Goal: Transaction & Acquisition: Purchase product/service

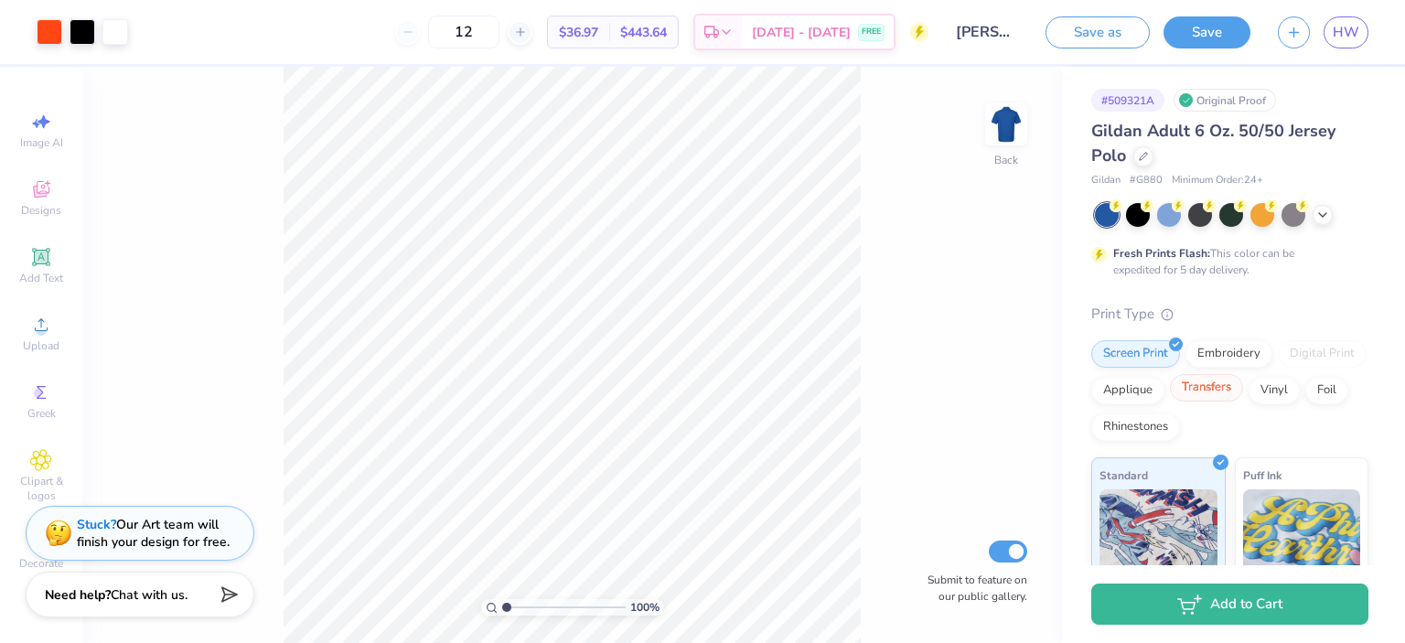
click at [1243, 381] on div "Transfers" at bounding box center [1206, 387] width 73 height 27
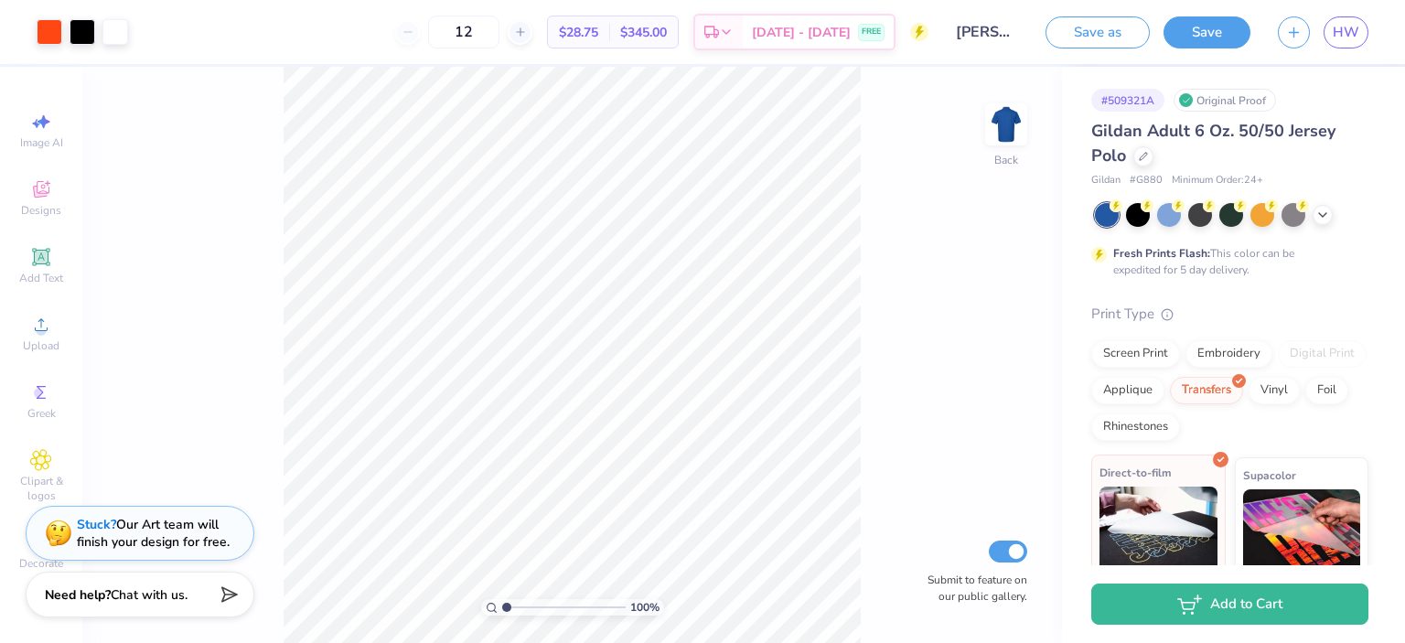
click at [1123, 500] on img at bounding box center [1158, 532] width 118 height 91
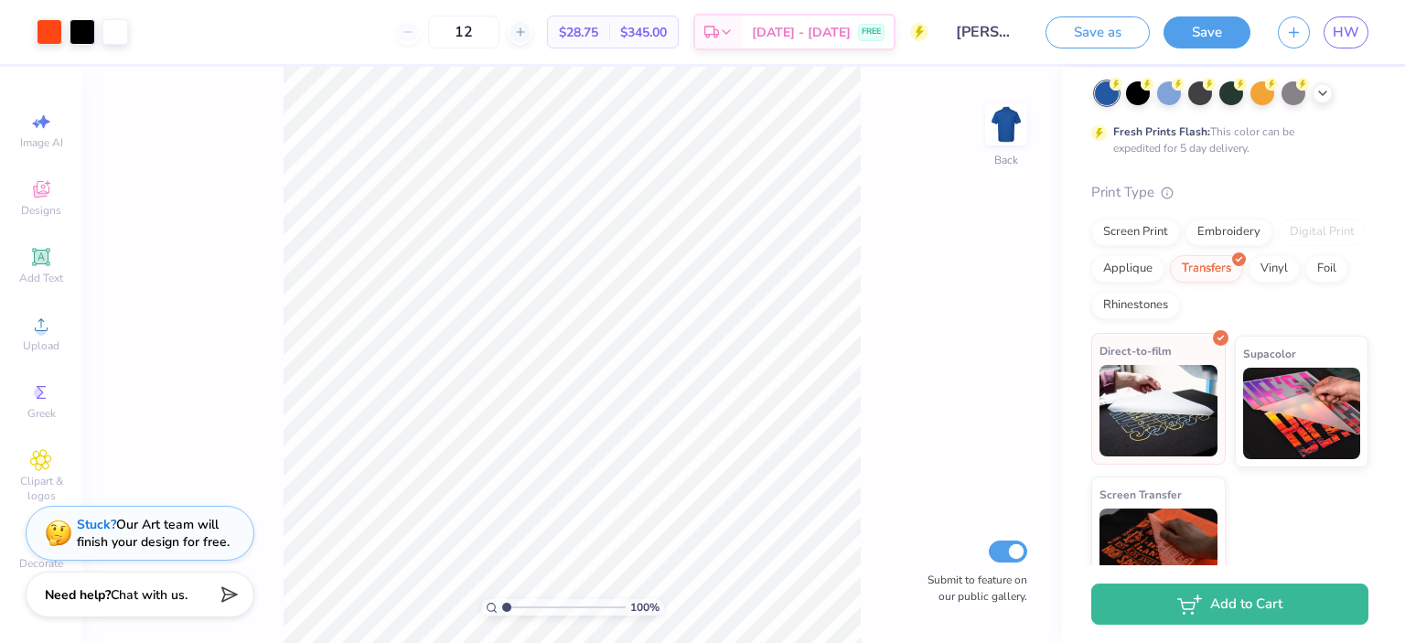
scroll to position [164, 0]
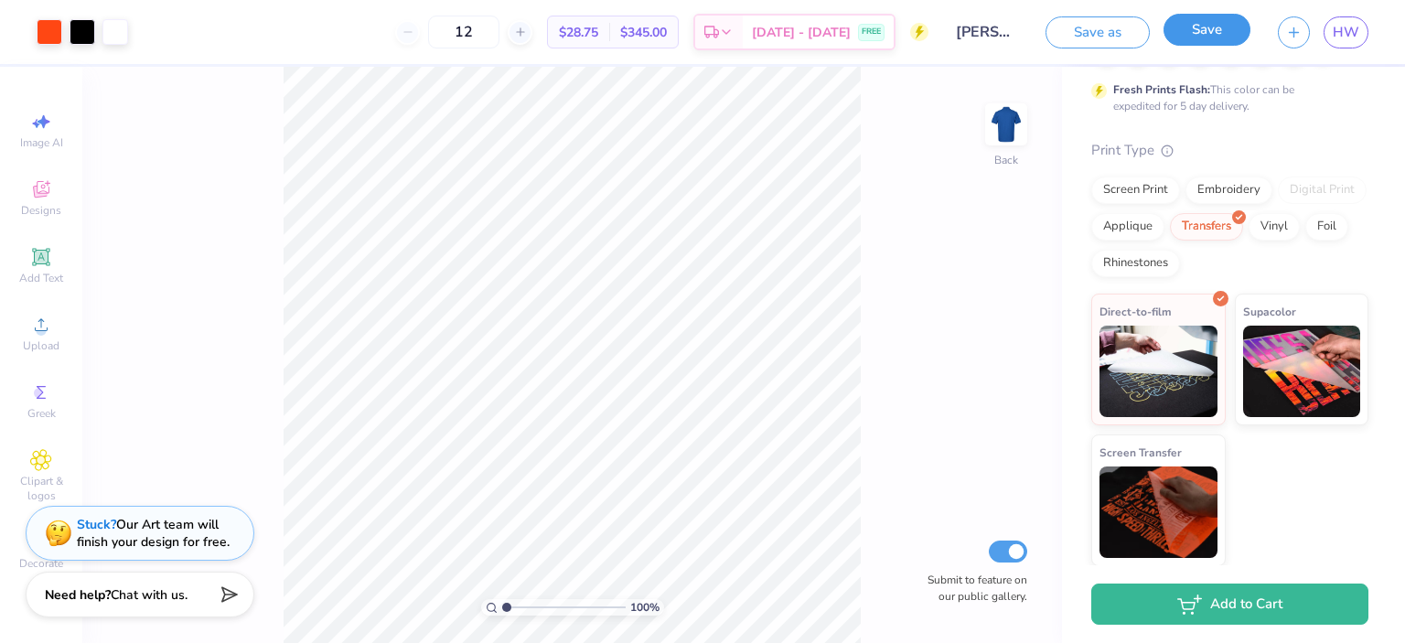
click at [1204, 33] on button "Save" at bounding box center [1206, 30] width 87 height 32
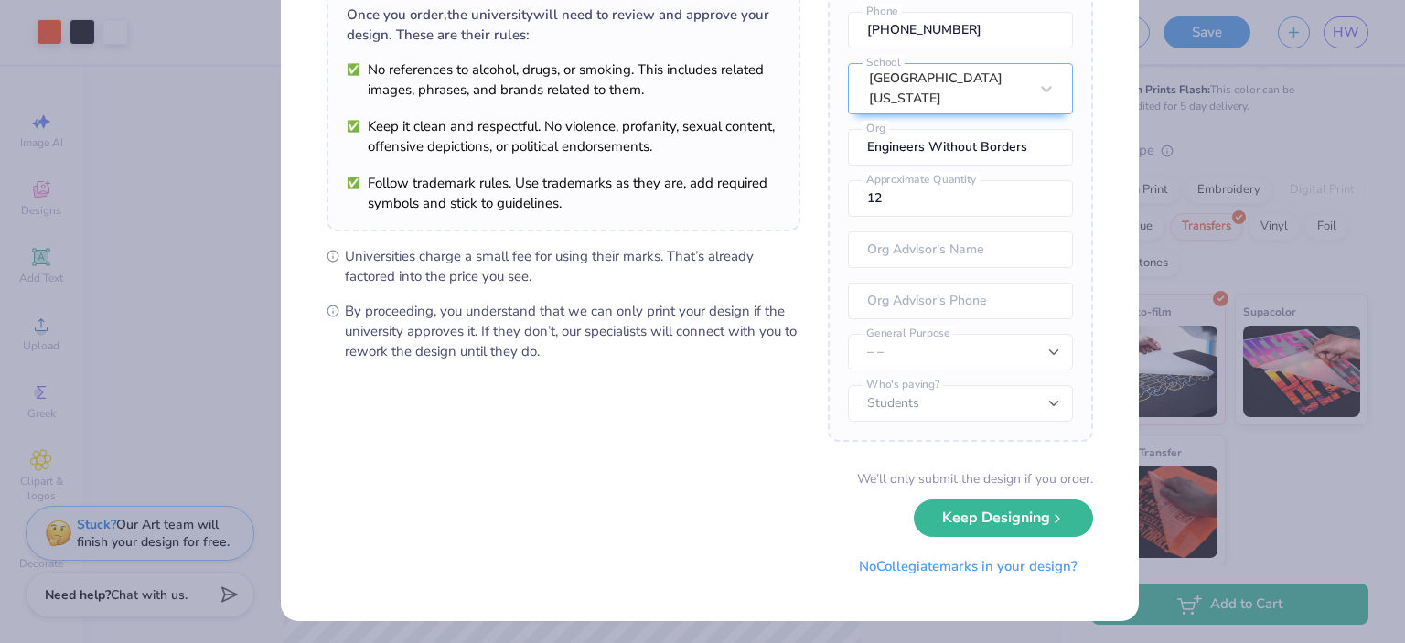
scroll to position [152, 0]
click at [1050, 509] on icon "submit" at bounding box center [1057, 512] width 15 height 15
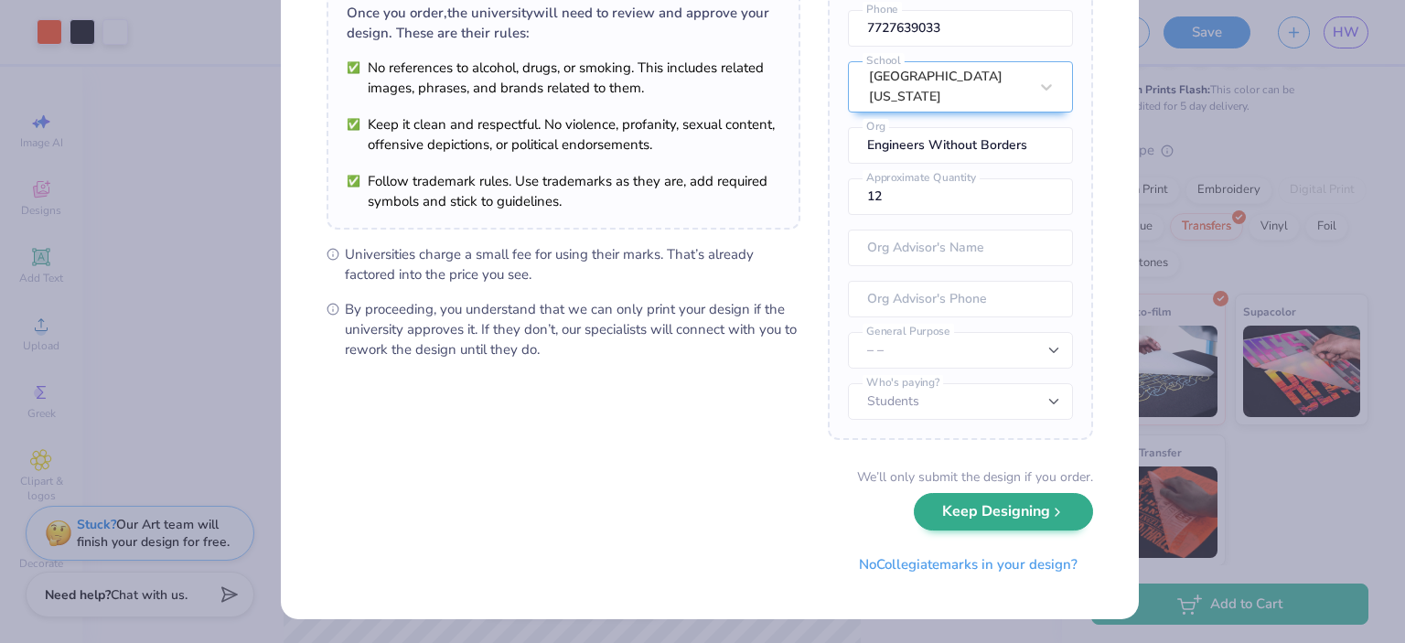
scroll to position [0, 0]
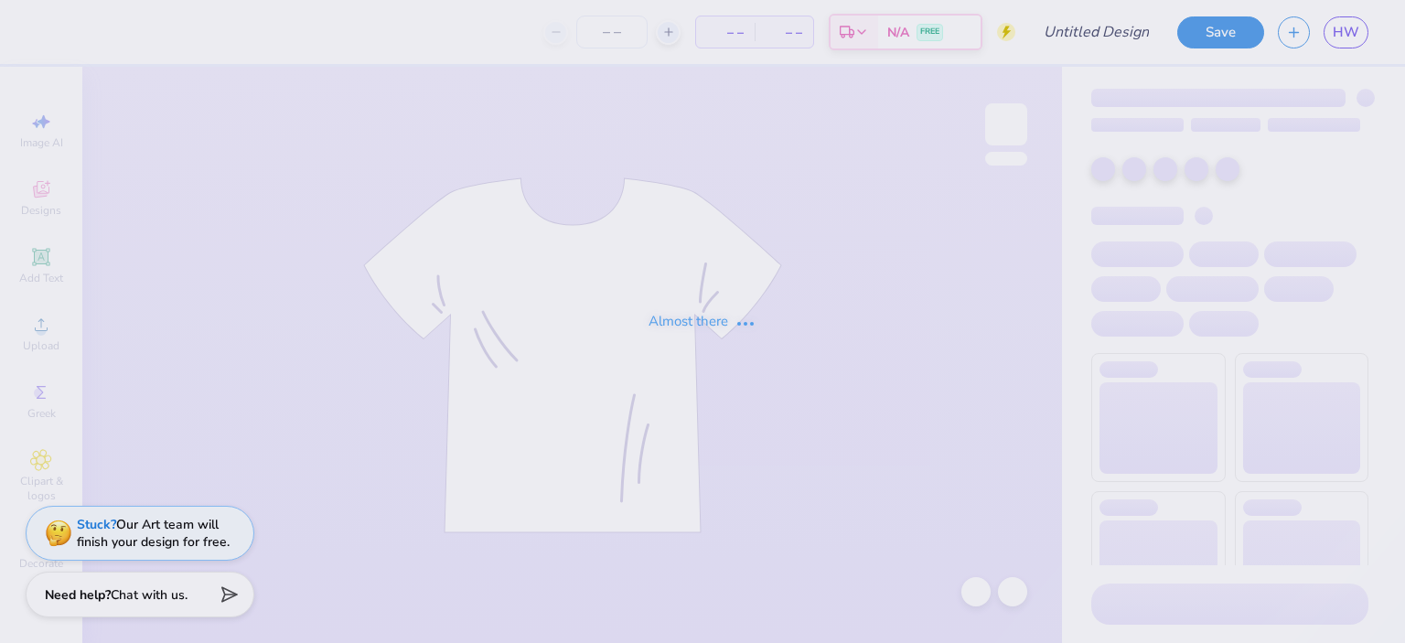
type input "[PERSON_NAME] : [GEOGRAPHIC_DATA][US_STATE]"
type input "1"
type input "[PERSON_NAME] : [GEOGRAPHIC_DATA][US_STATE]"
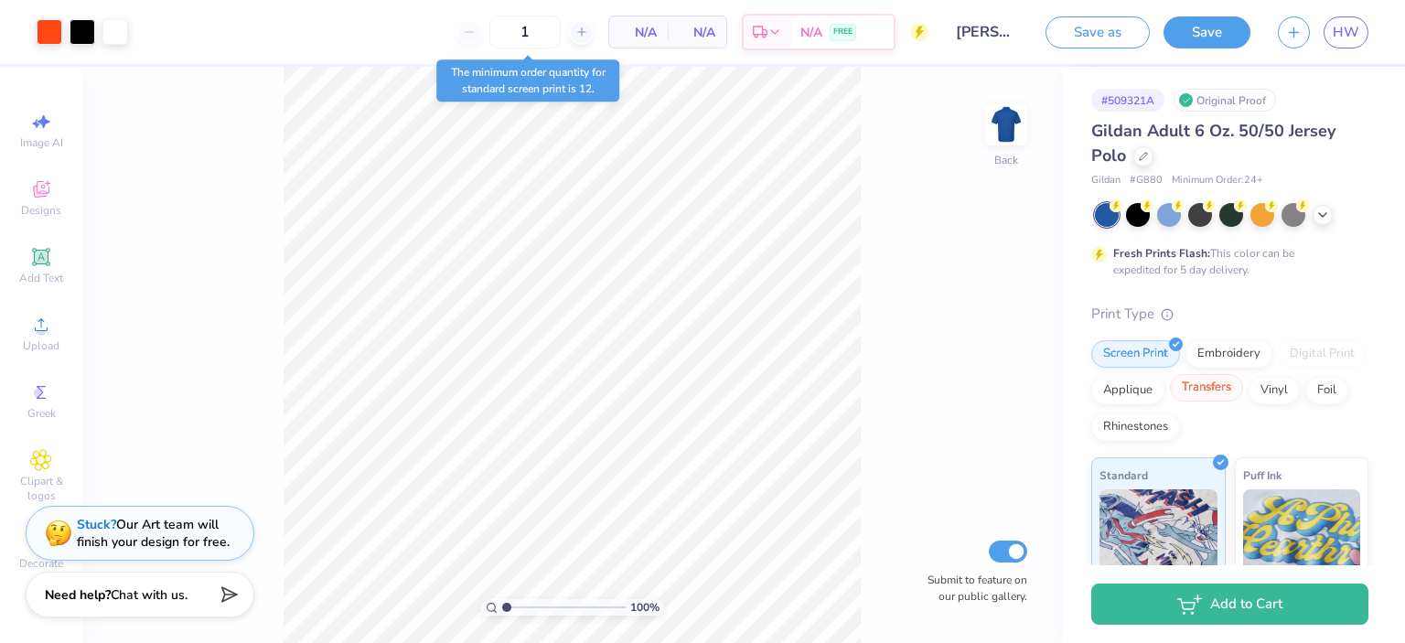
click at [1243, 385] on div "Transfers" at bounding box center [1206, 387] width 73 height 27
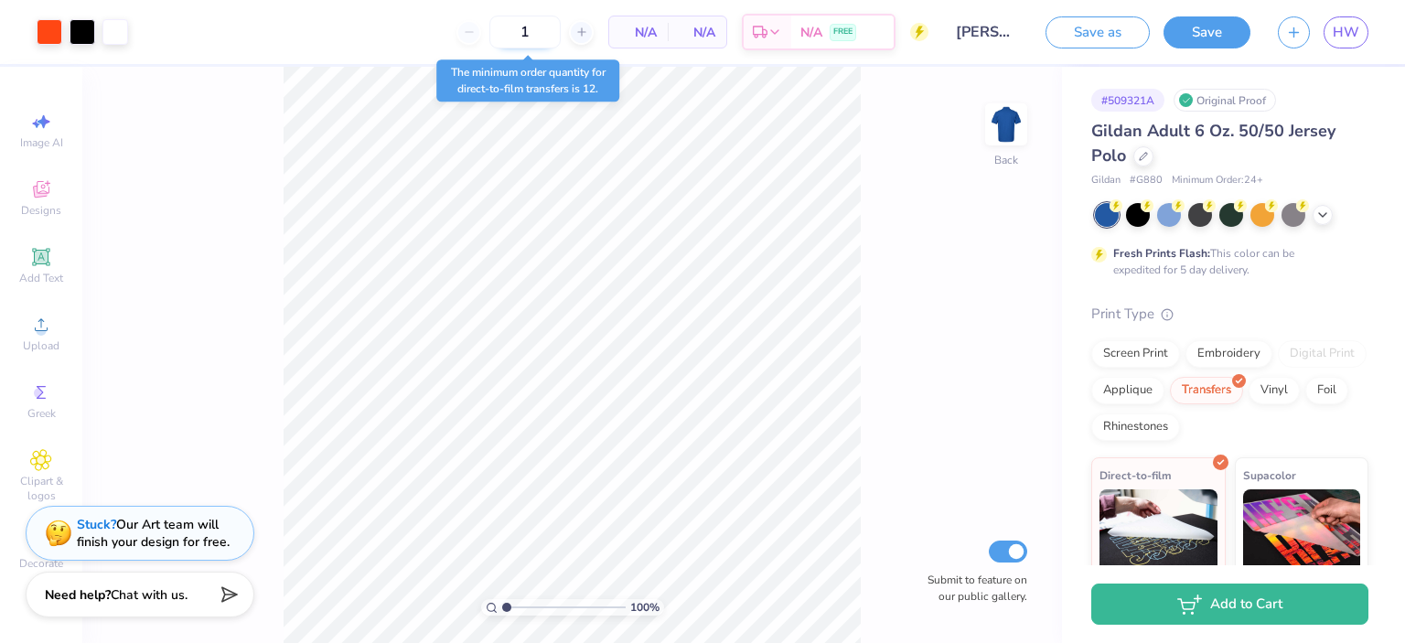
click at [544, 32] on input "1" at bounding box center [524, 32] width 71 height 33
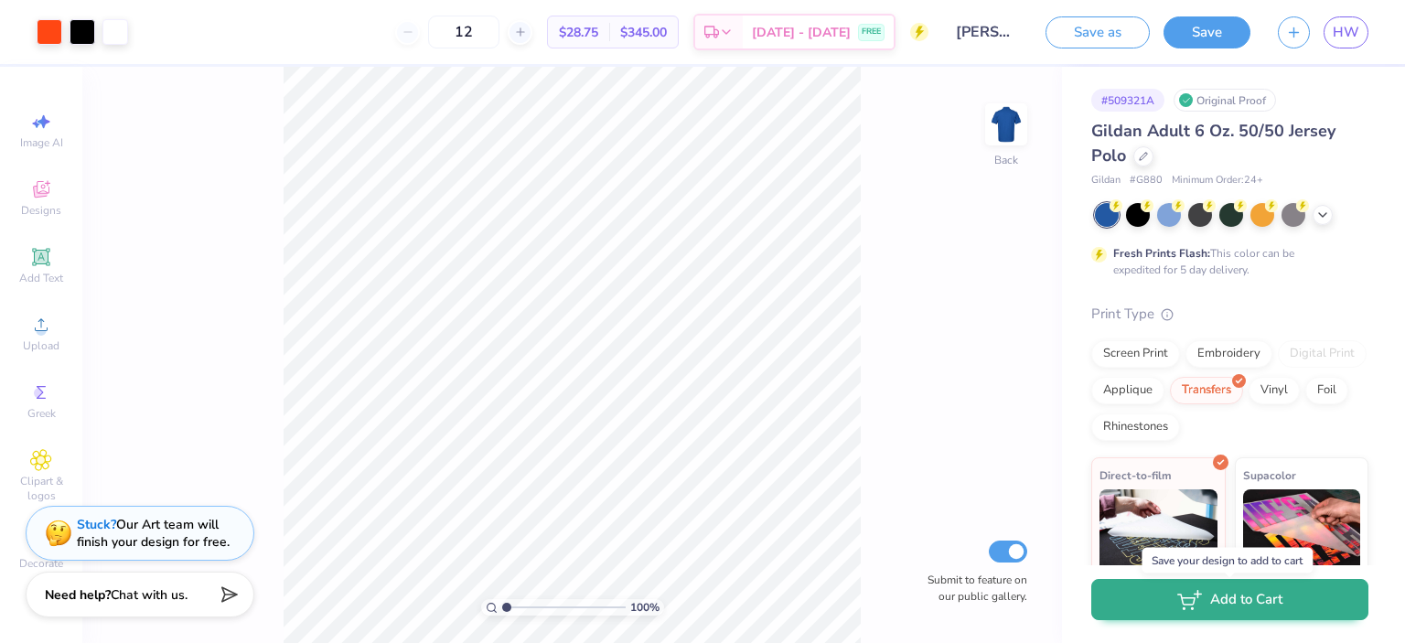
type input "12"
click at [1233, 598] on button "Add to Cart" at bounding box center [1229, 599] width 277 height 41
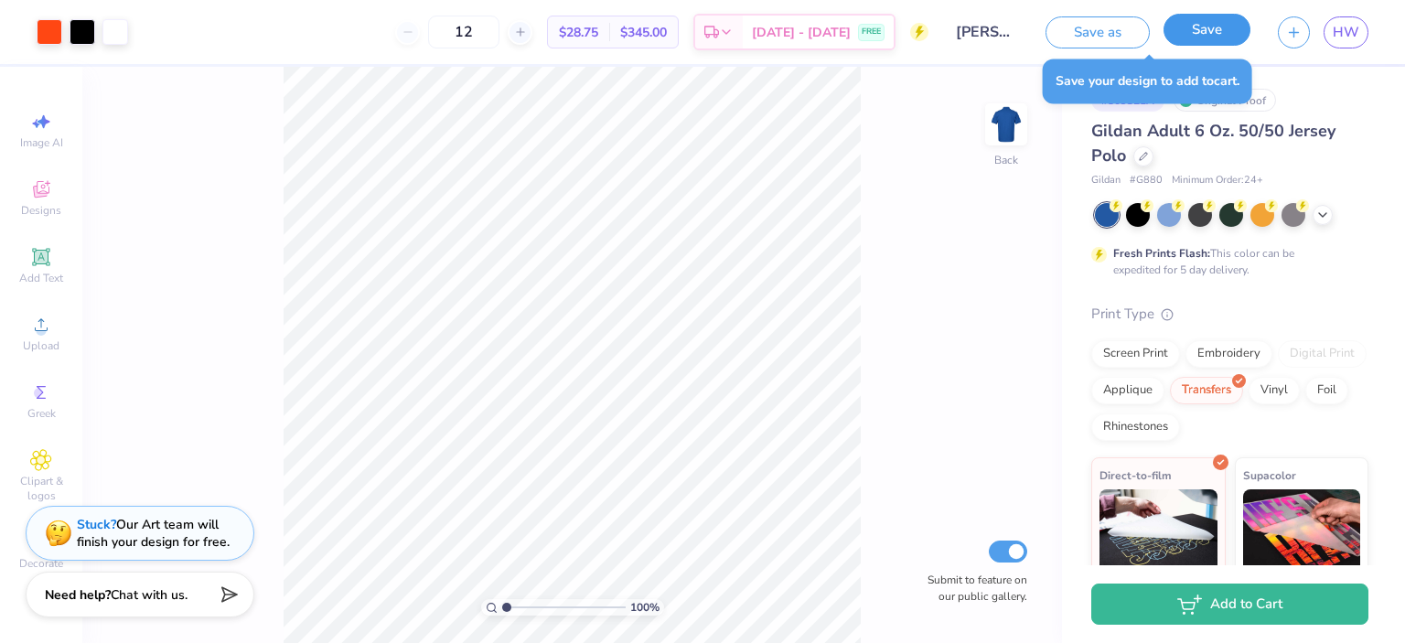
click at [1197, 36] on button "Save" at bounding box center [1206, 30] width 87 height 32
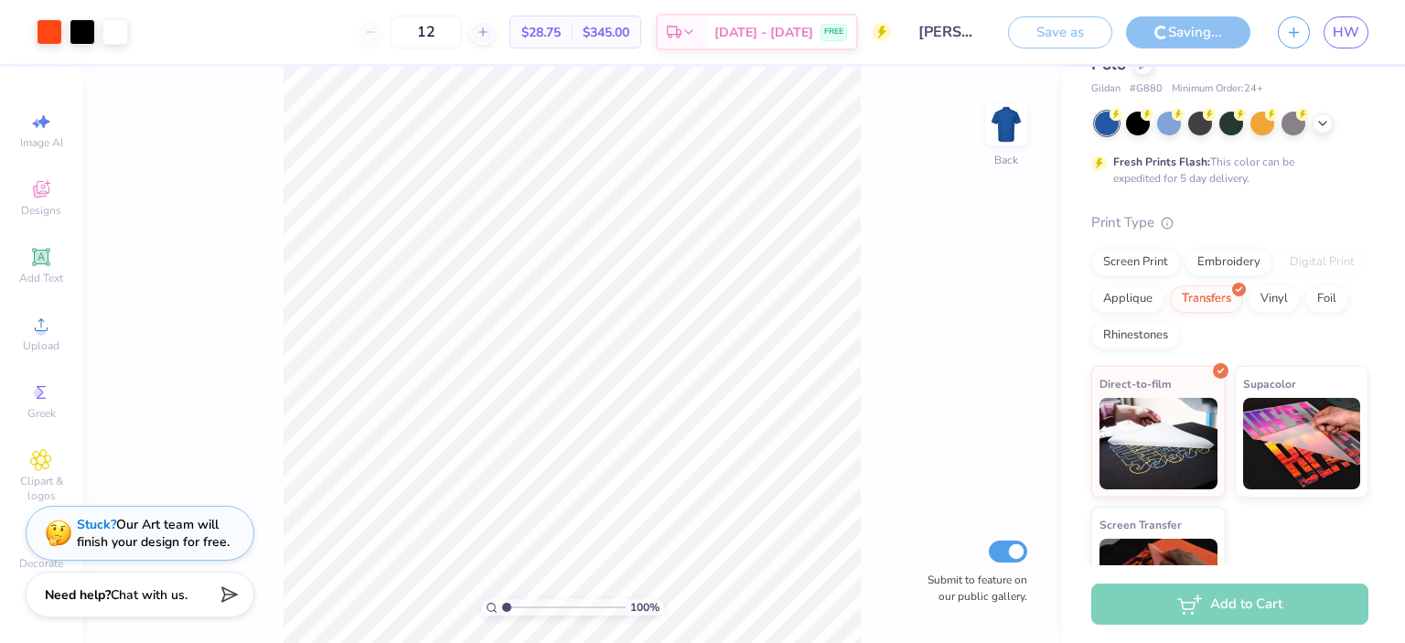
scroll to position [164, 0]
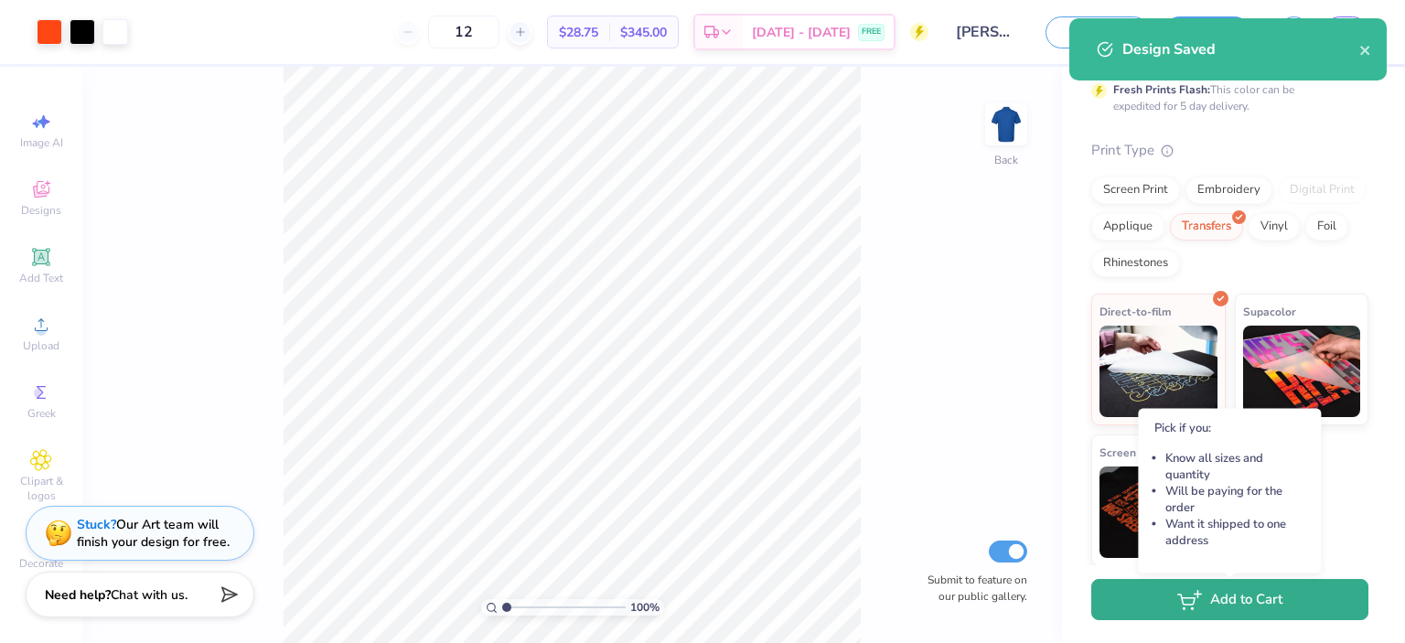
click at [1233, 612] on button "Add to Cart" at bounding box center [1229, 599] width 277 height 41
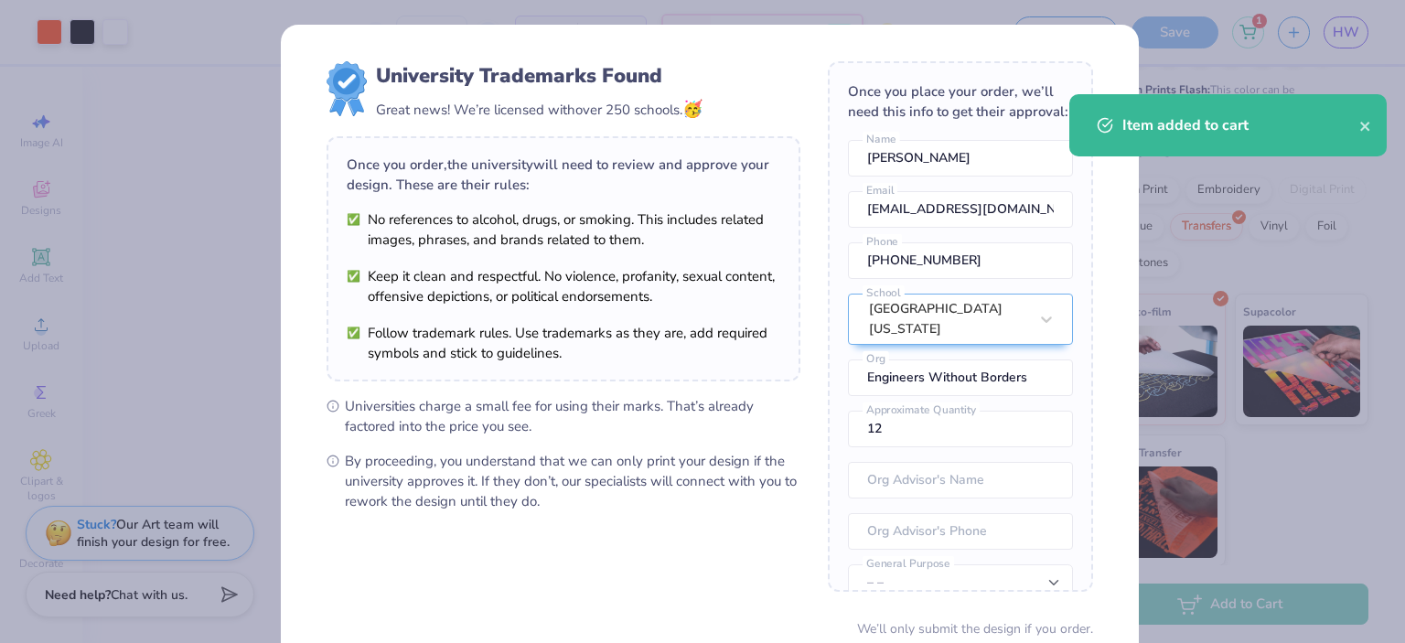
scroll to position [152, 0]
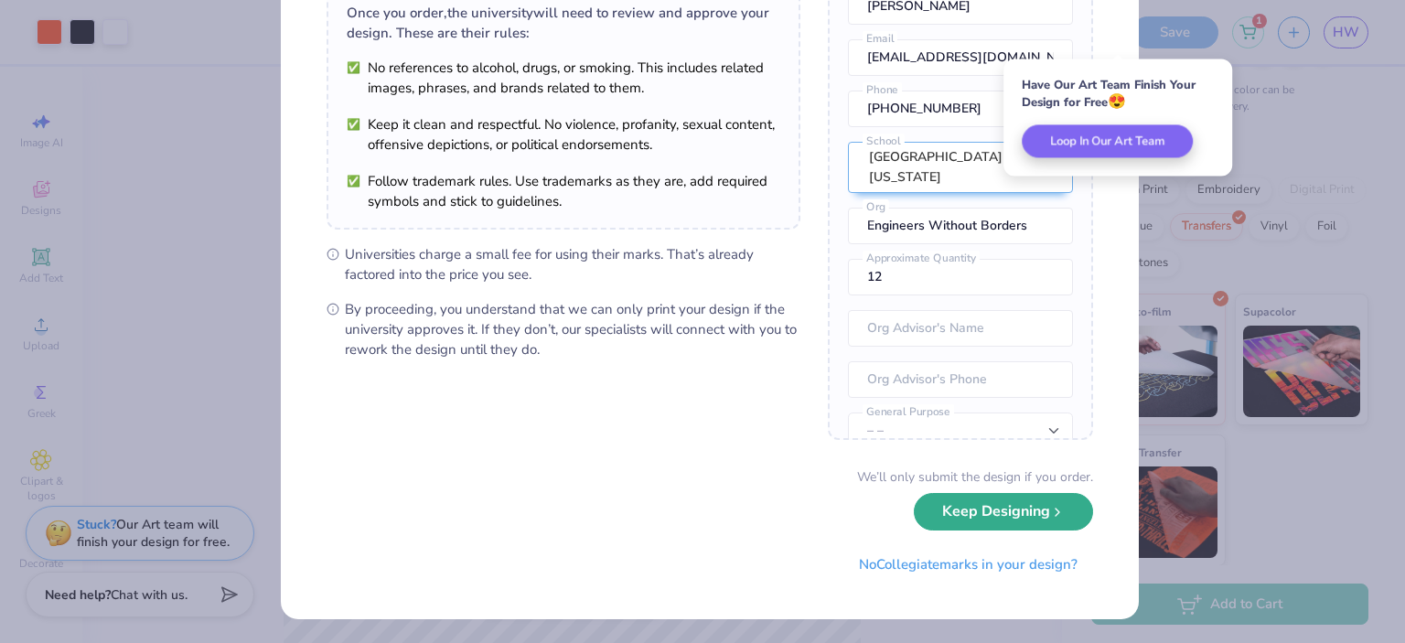
click at [969, 510] on button "Keep Designing" at bounding box center [1003, 511] width 179 height 37
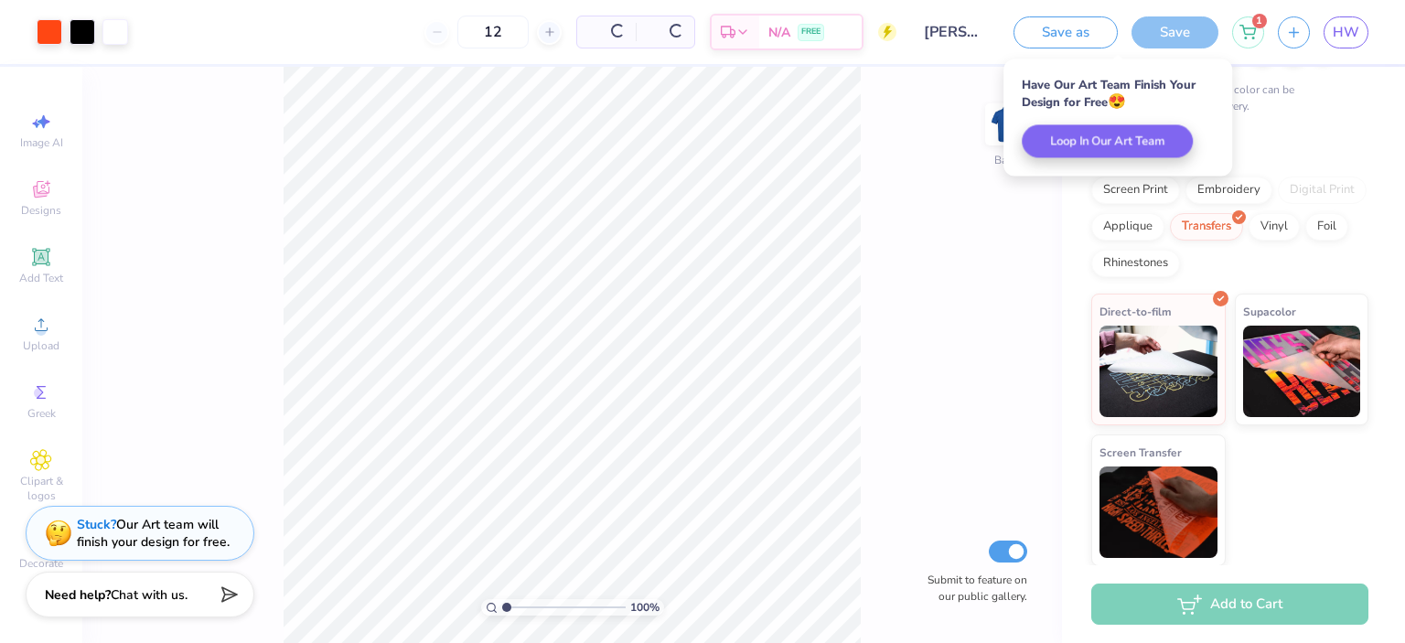
scroll to position [0, 0]
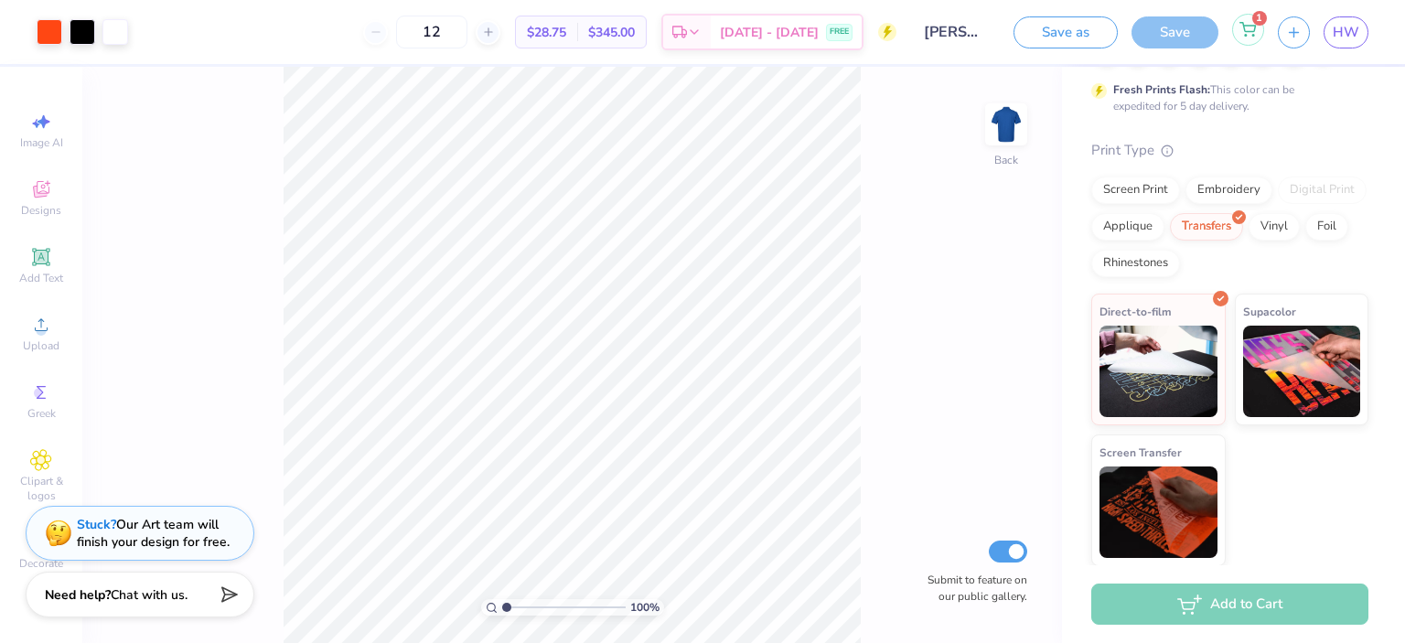
click at [1243, 33] on icon at bounding box center [1247, 29] width 16 height 15
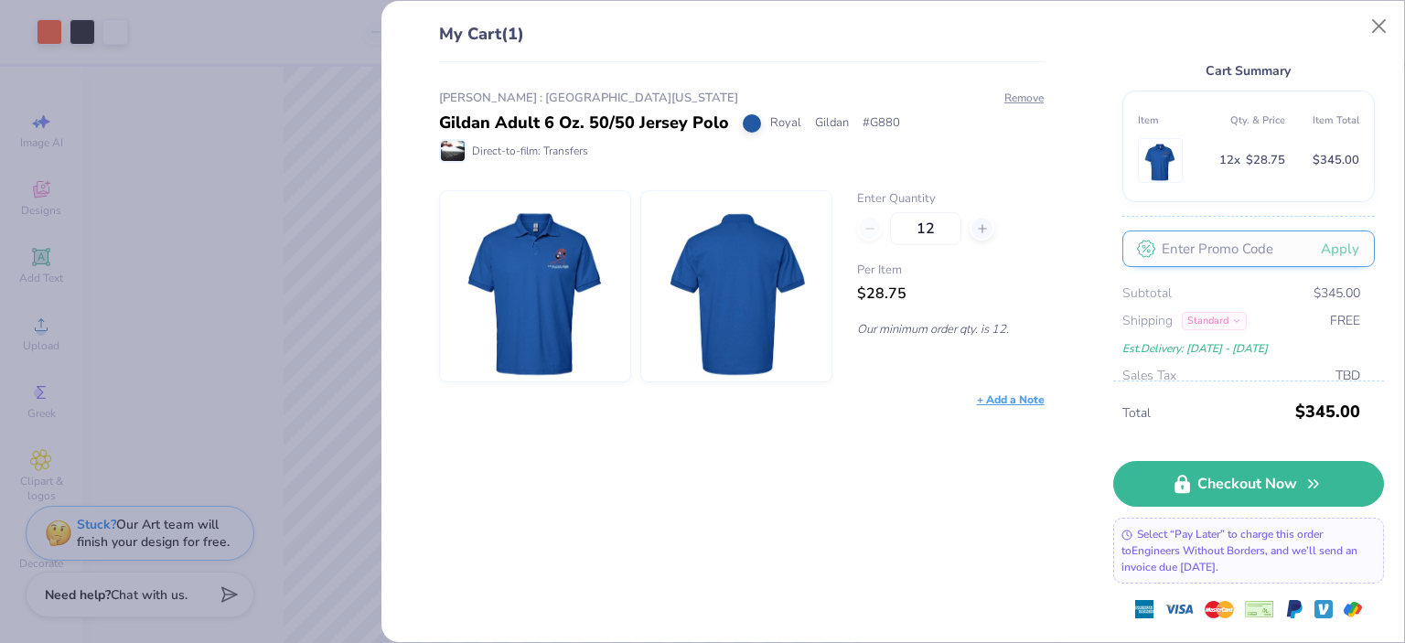
scroll to position [55, 0]
